Goal: Task Accomplishment & Management: Manage account settings

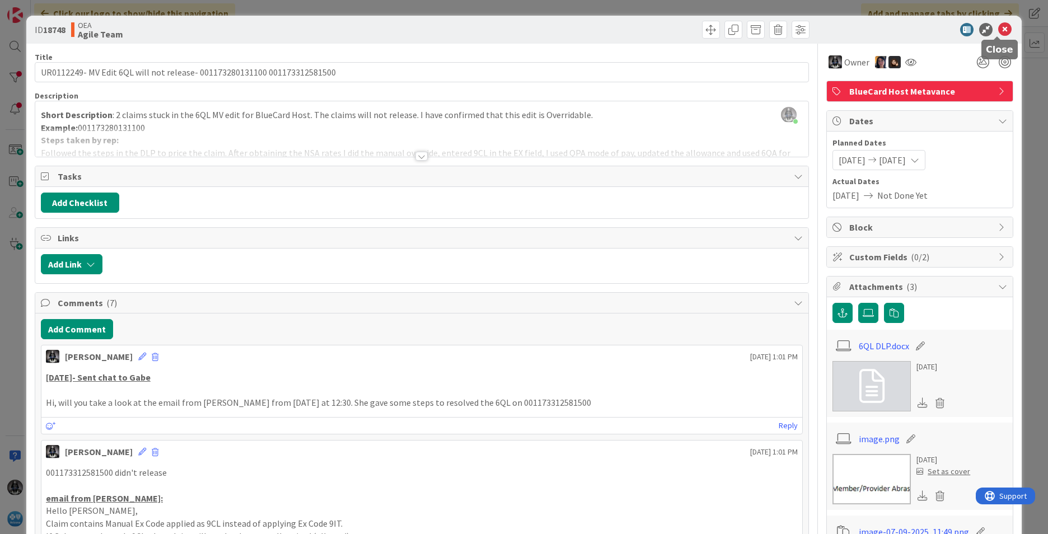
click at [697, 29] on icon at bounding box center [1004, 29] width 13 height 13
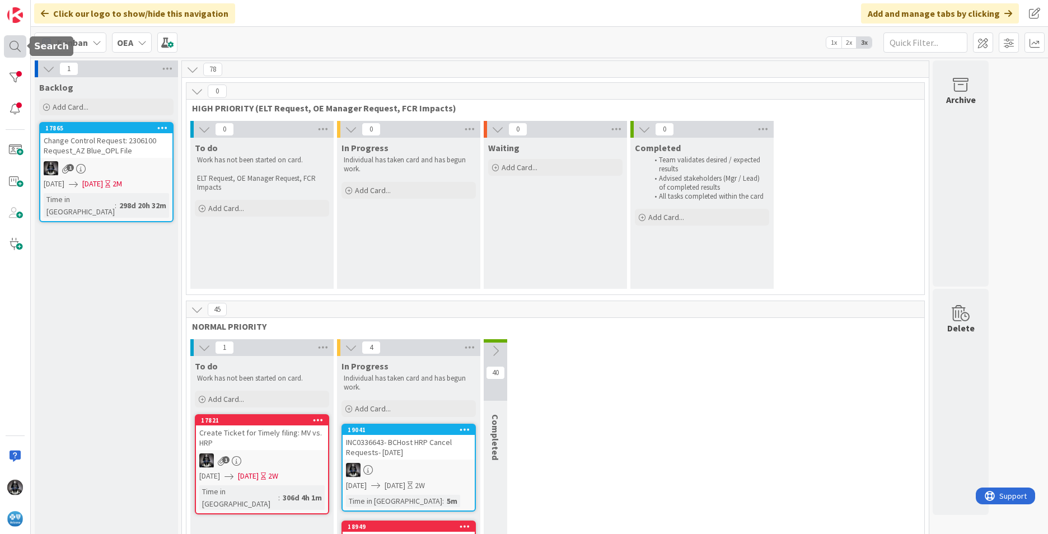
click at [13, 44] on div at bounding box center [15, 46] width 22 height 22
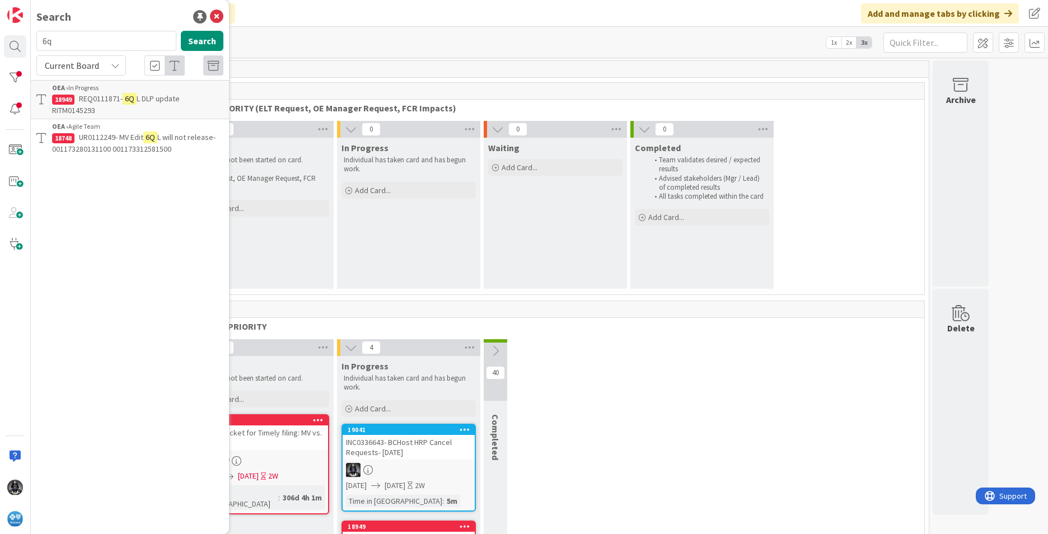
type input "6"
type input "19011"
click at [114, 103] on span "INC0331060-Manual Purges from Blue2- [DATE]" at bounding box center [130, 105] width 156 height 22
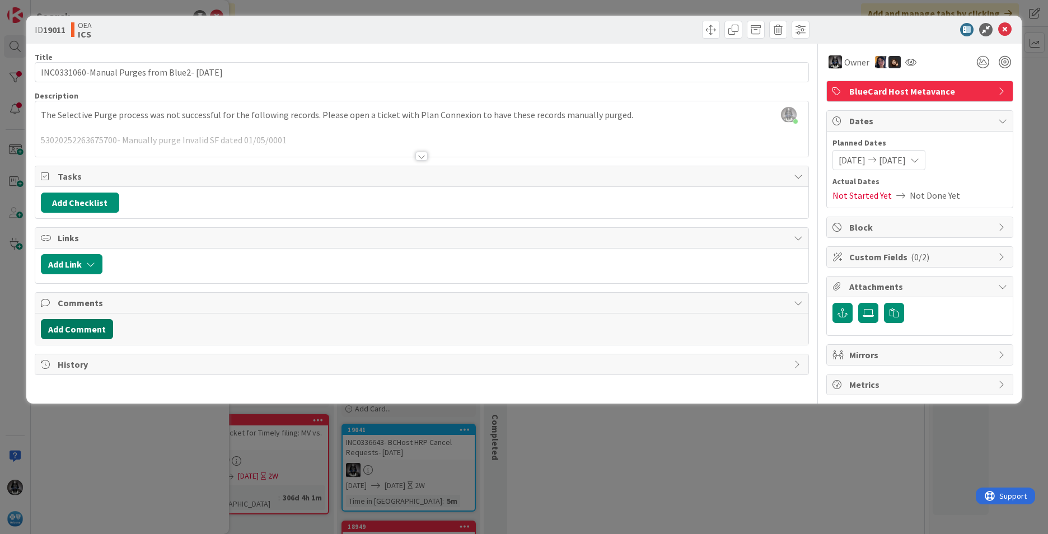
click at [85, 326] on button "Add Comment" at bounding box center [77, 329] width 72 height 20
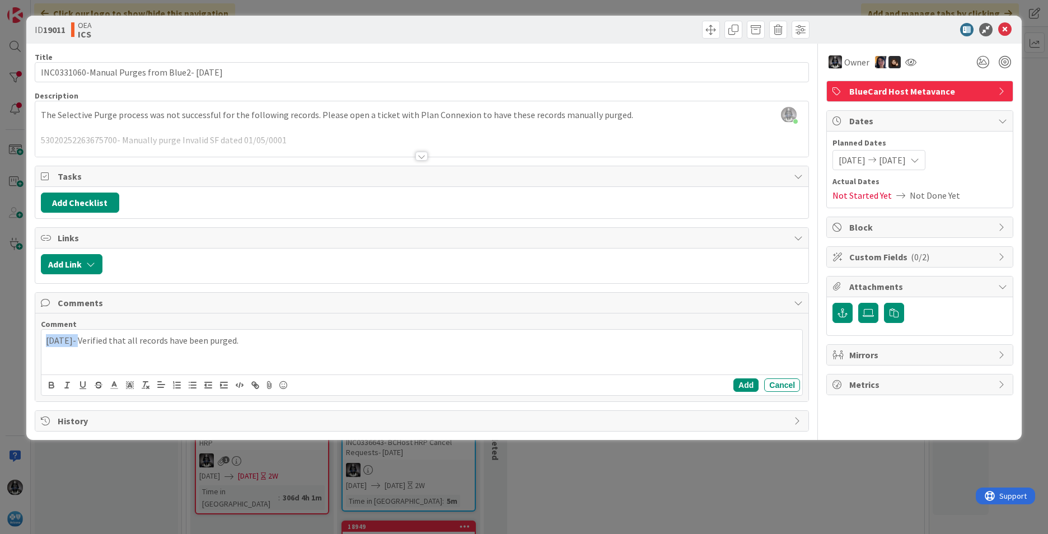
drag, startPoint x: 78, startPoint y: 338, endPoint x: 29, endPoint y: 338, distance: 49.8
click at [29, 338] on div "ID 19011 OEA ICS Title 45 / 128 INC0331060-Manual Purges from Blue2- [DATE] Des…" at bounding box center [524, 228] width 996 height 424
click at [52, 384] on icon "button" at bounding box center [51, 385] width 10 height 10
click at [697, 387] on button "Add" at bounding box center [746, 385] width 25 height 13
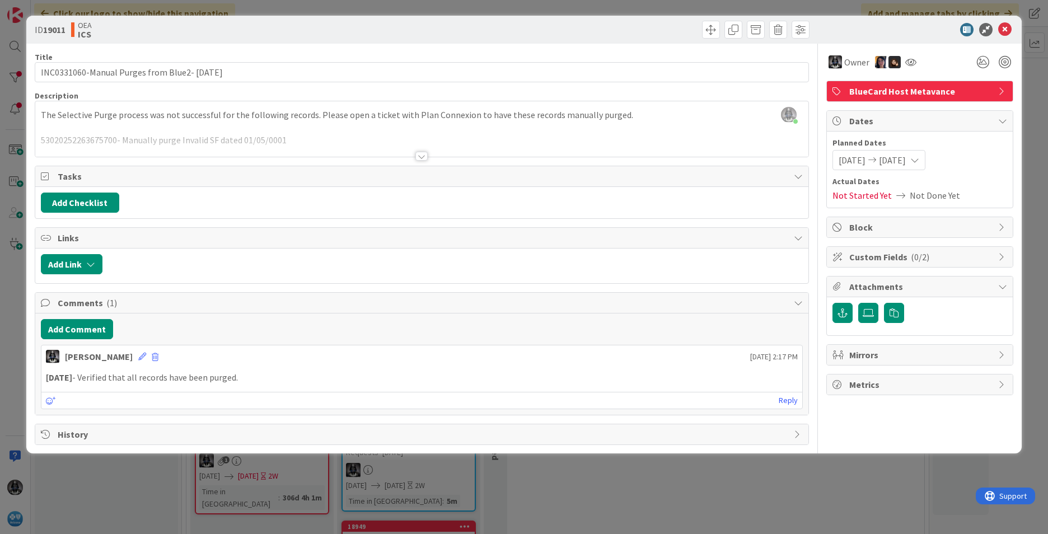
click at [697, 161] on span "[DATE]" at bounding box center [892, 159] width 27 height 13
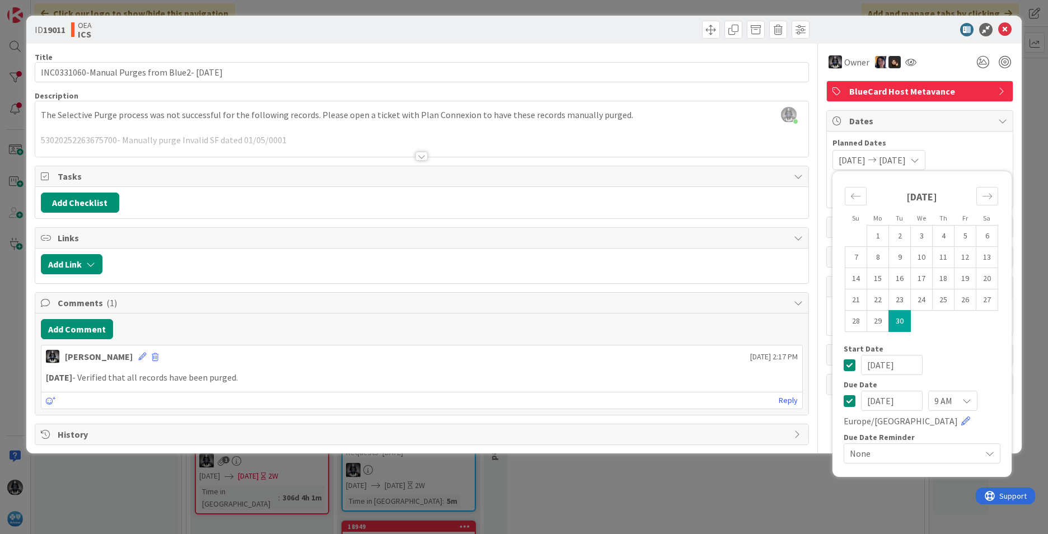
drag, startPoint x: 913, startPoint y: 401, endPoint x: 818, endPoint y: 398, distance: 94.7
click at [697, 398] on div "Title 45 / 128 INC0331060-Manual Purges from Blue2- [DATE] Description [PERSON_…" at bounding box center [524, 244] width 979 height 401
type input "[DATE]"
click at [657, 352] on div "[PERSON_NAME] [DATE] 2:17 PM" at bounding box center [421, 354] width 761 height 18
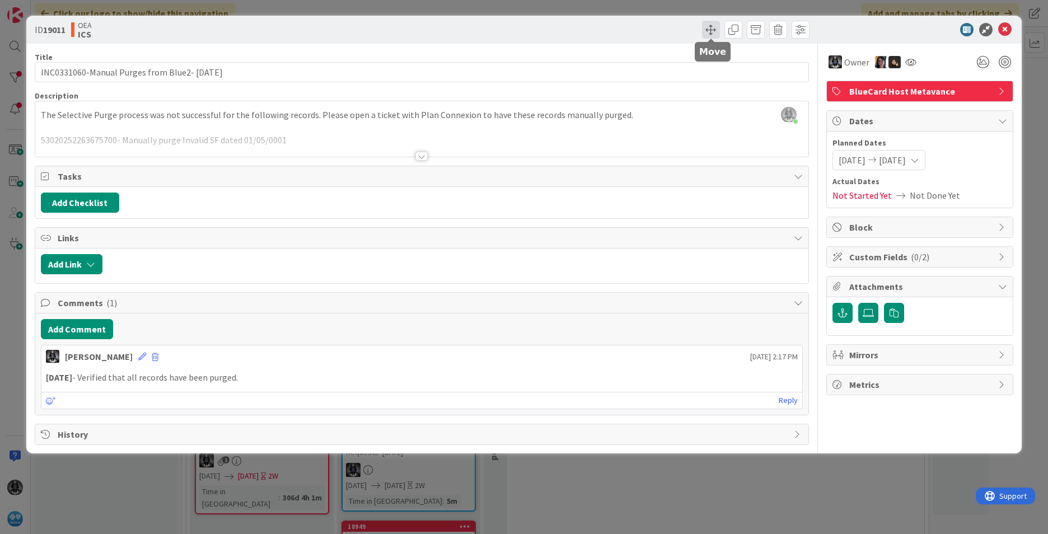
click at [697, 26] on span at bounding box center [711, 30] width 18 height 18
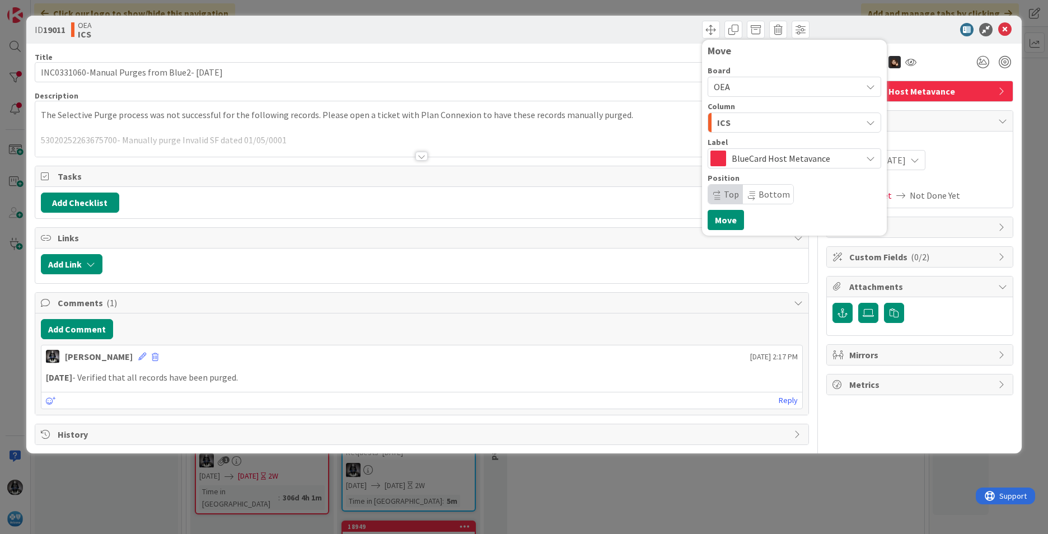
click at [697, 123] on div "ICS" at bounding box center [787, 123] width 147 height 18
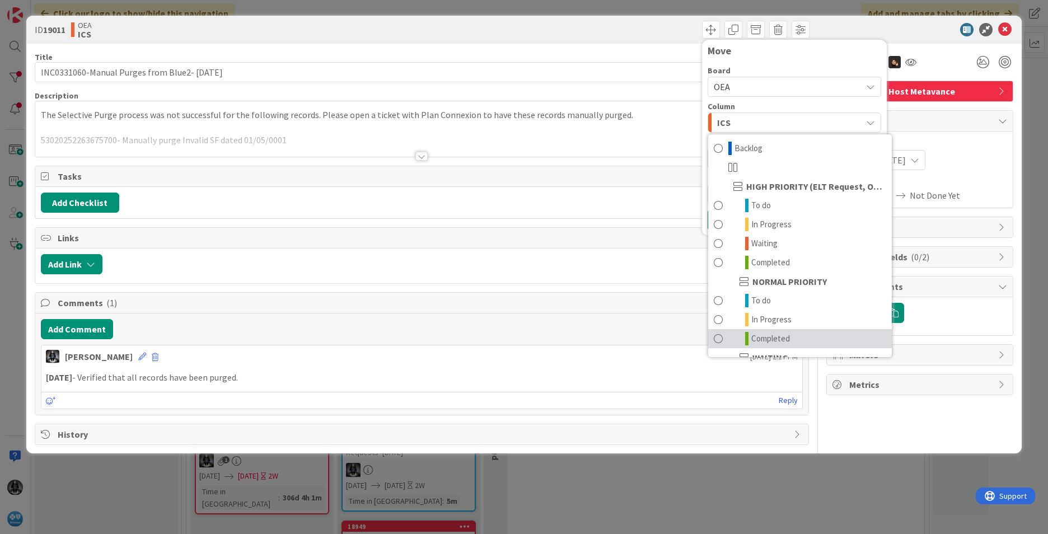
click at [697, 334] on span "Completed" at bounding box center [770, 338] width 39 height 13
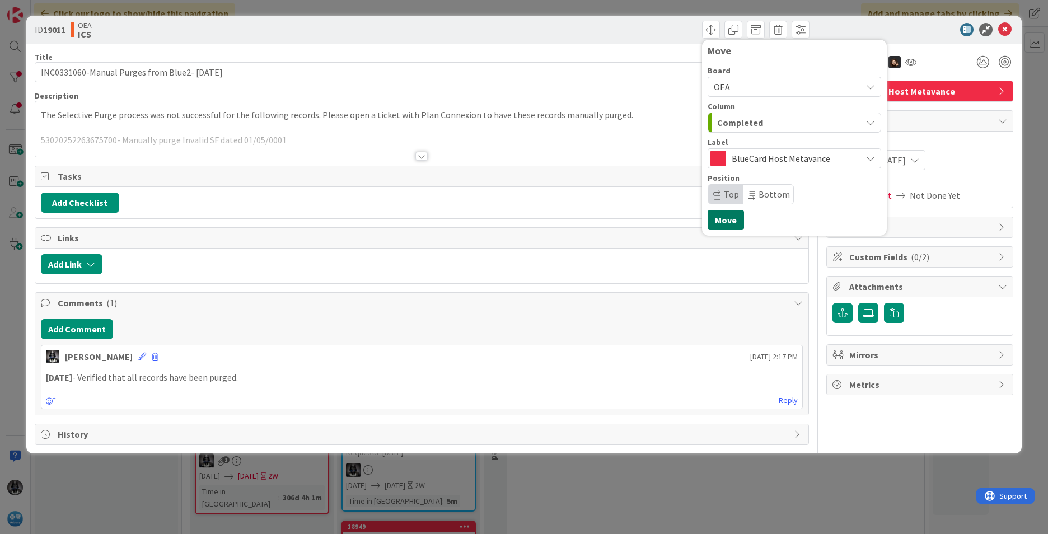
click at [697, 222] on button "Move" at bounding box center [726, 220] width 36 height 20
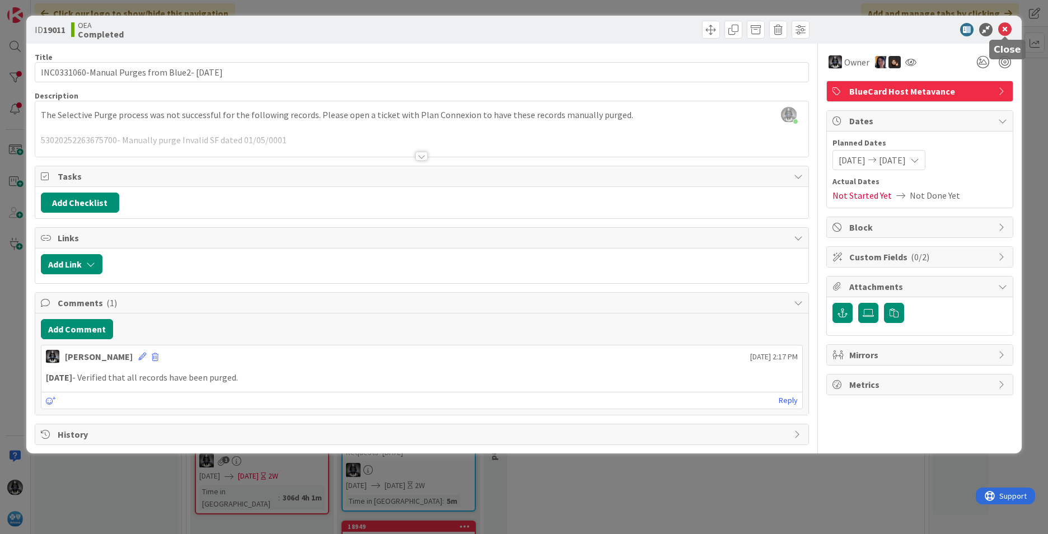
click at [697, 30] on icon at bounding box center [1004, 29] width 13 height 13
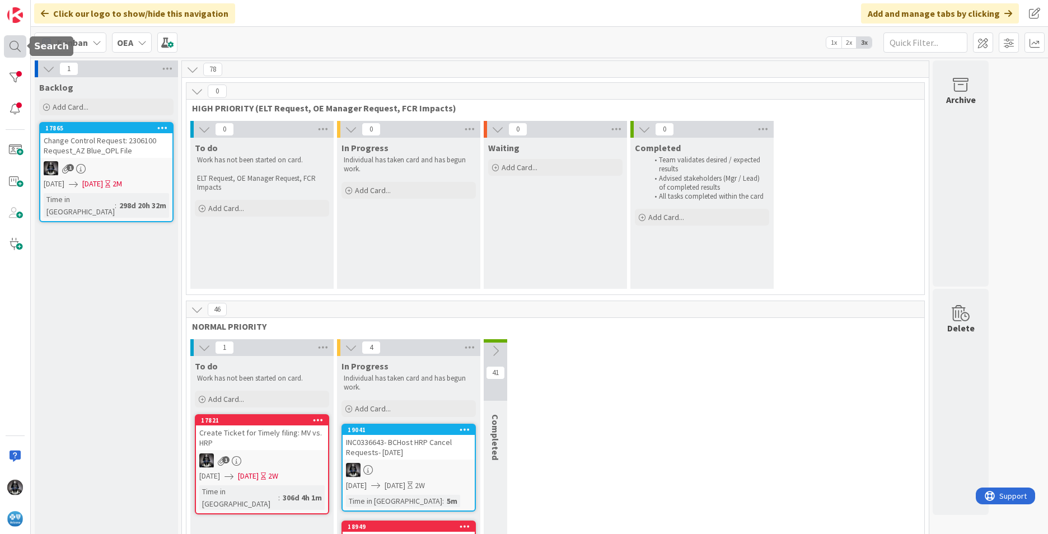
click at [17, 44] on div at bounding box center [15, 46] width 22 height 22
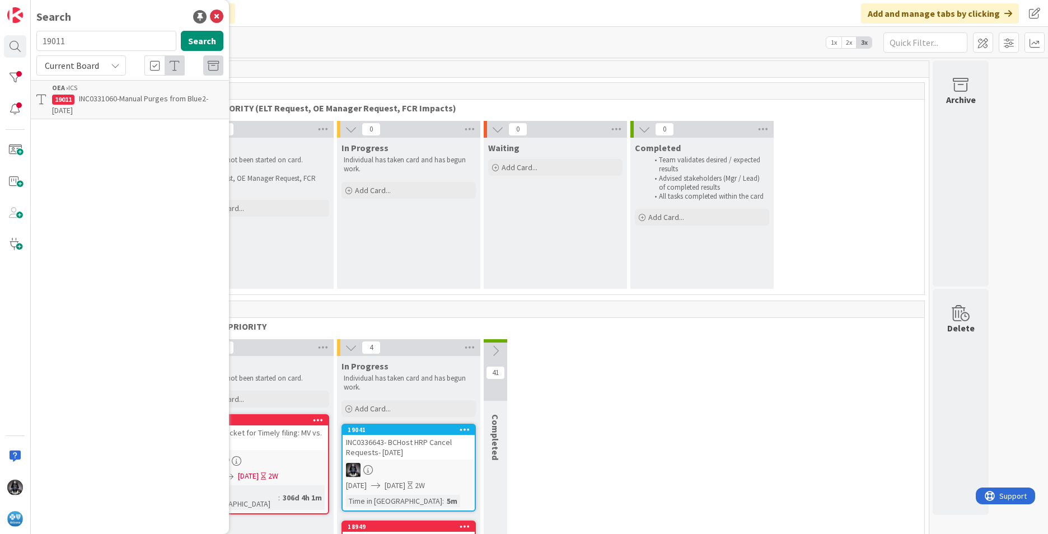
click at [71, 41] on input "19011" at bounding box center [106, 41] width 140 height 20
type input "19004"
click at [102, 97] on span "UR0128060 (INC0318041)- BC Host Alpha Prefix APK rejecting incorrectly in On Ba…" at bounding box center [131, 105] width 158 height 22
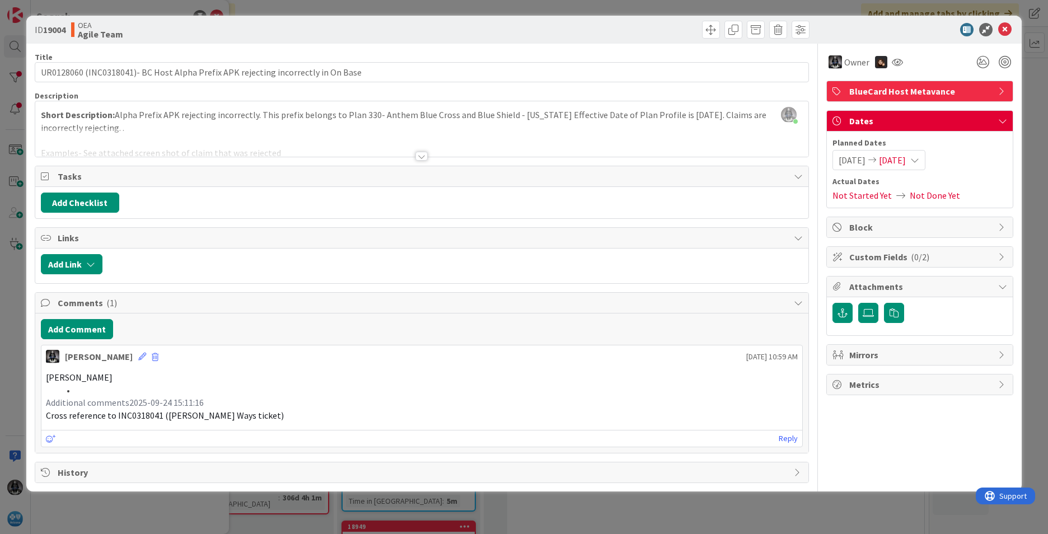
click at [146, 416] on span "Cross reference to INC0318041 ([PERSON_NAME] Ways ticket)" at bounding box center [165, 415] width 238 height 11
copy span "INC0318041"
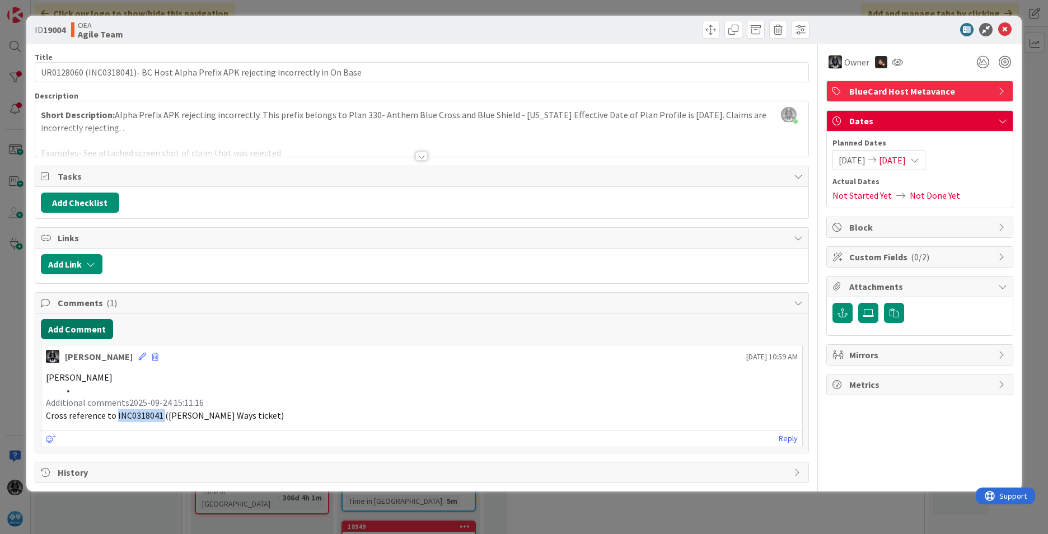
click at [77, 326] on button "Add Comment" at bounding box center [77, 329] width 72 height 20
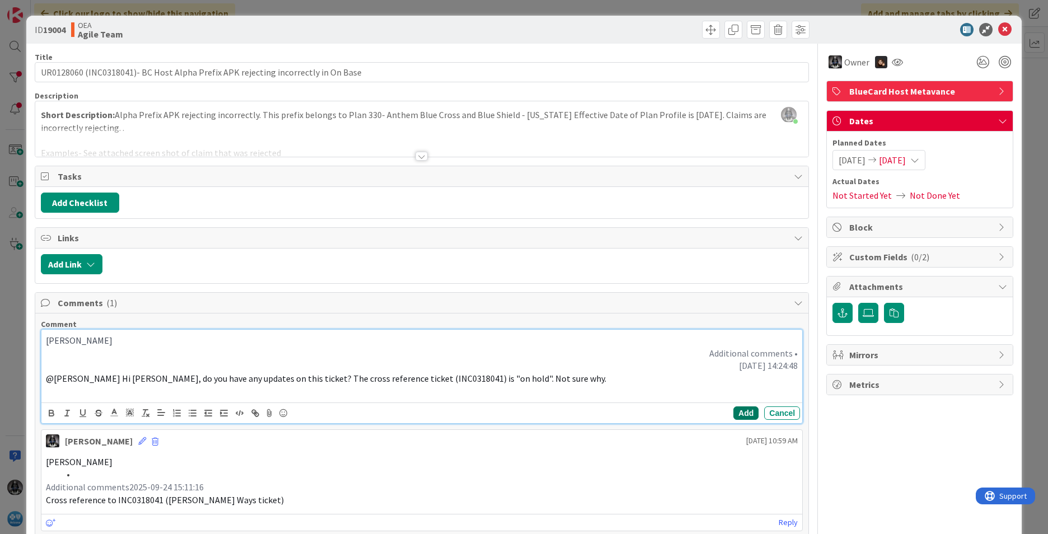
click at [697, 412] on button "Add" at bounding box center [746, 413] width 25 height 13
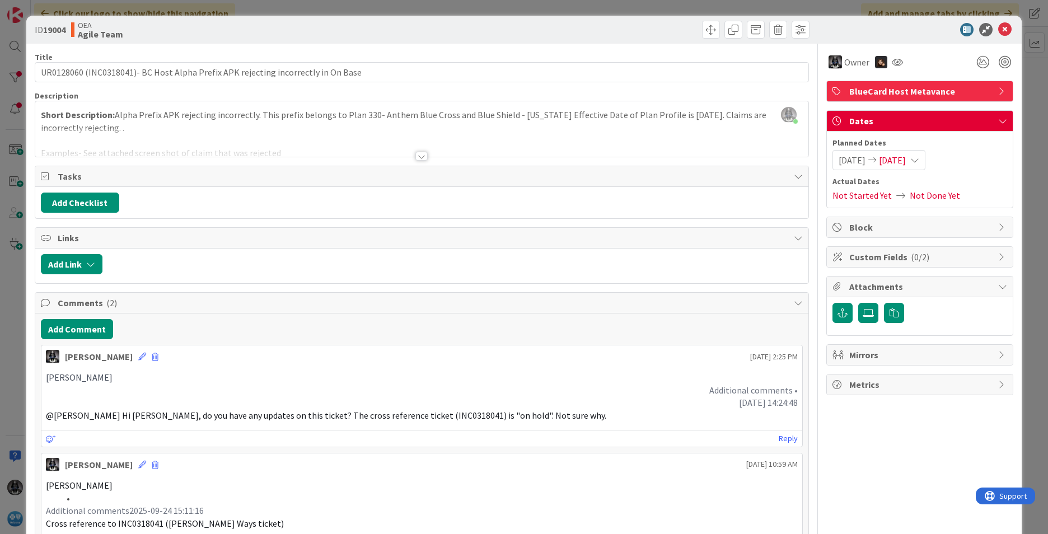
click at [697, 160] on span "[DATE]" at bounding box center [892, 159] width 27 height 13
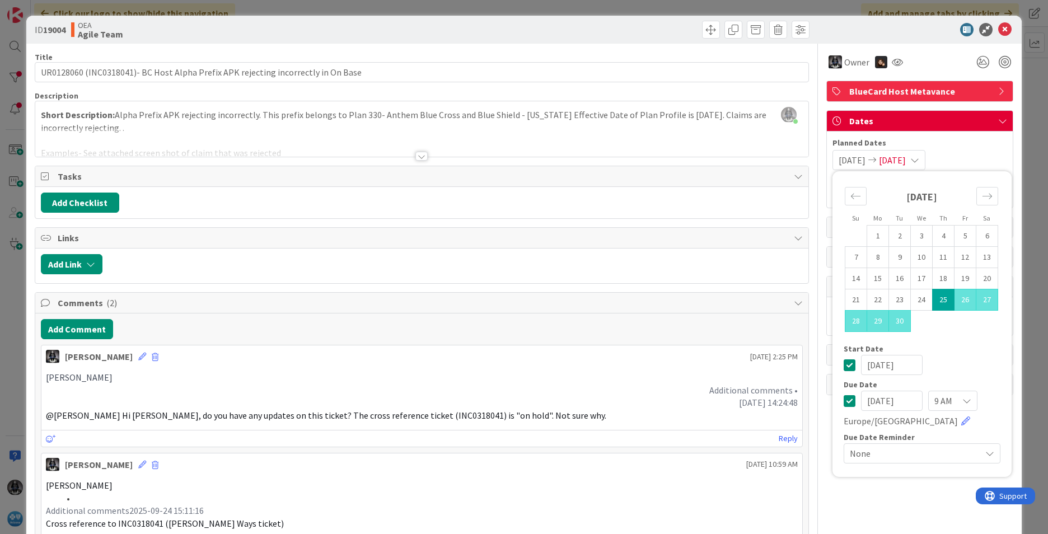
drag, startPoint x: 910, startPoint y: 400, endPoint x: 808, endPoint y: 390, distance: 103.0
click at [697, 390] on div "Title 81 / 128 UR0128060 (INC0318041)- BC Host Alpha Prefix APK rejecting incor…" at bounding box center [524, 318] width 979 height 548
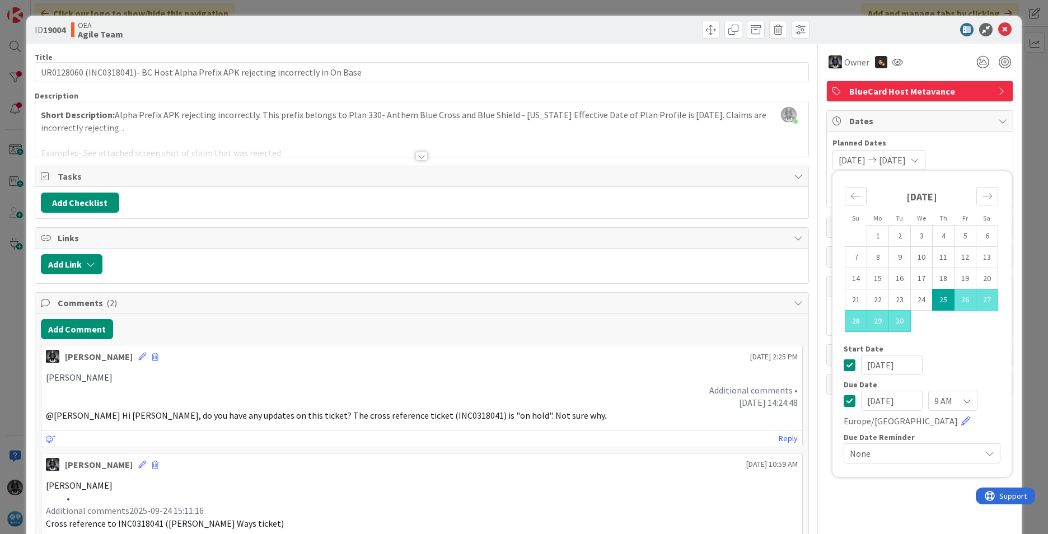
type input "[DATE]"
click at [631, 395] on p "Additional comments •" at bounding box center [422, 390] width 752 height 13
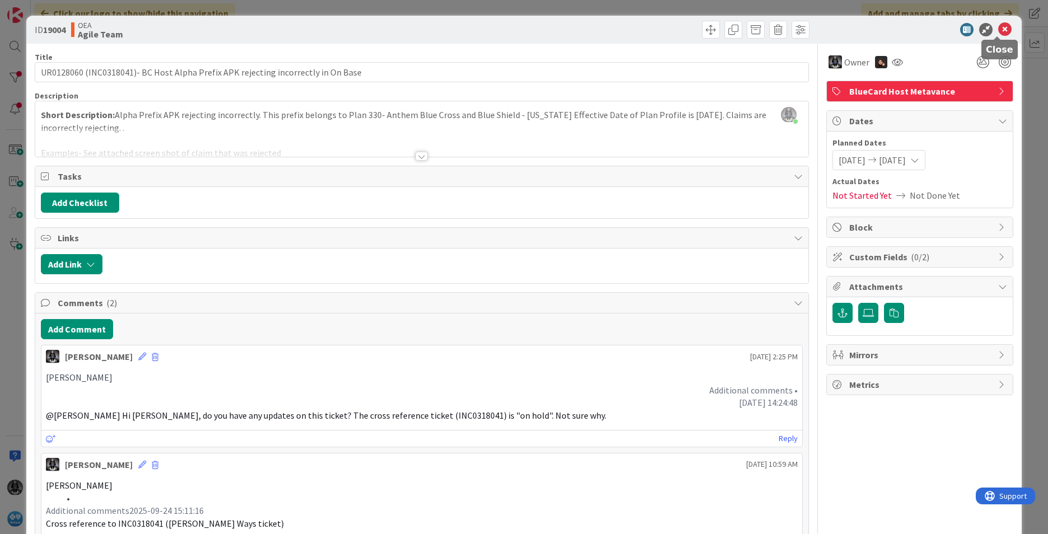
click at [697, 26] on icon at bounding box center [1004, 29] width 13 height 13
